Goal: Navigation & Orientation: Go to known website

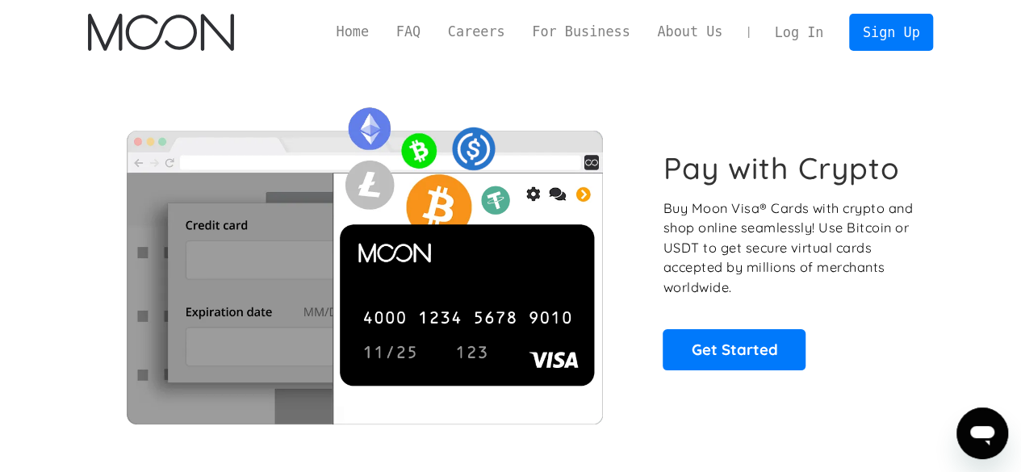
click at [794, 23] on link "Log In" at bounding box center [799, 33] width 76 height 36
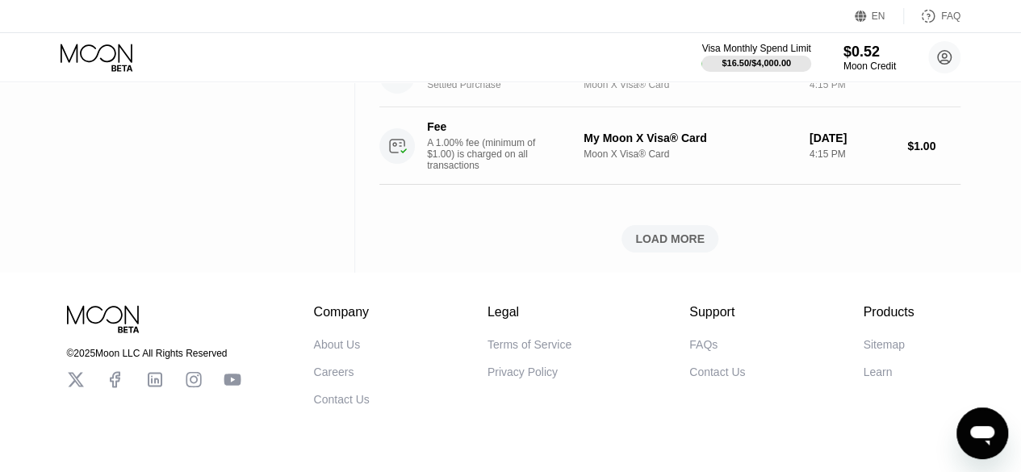
scroll to position [1289, 0]
